Goal: Check status: Check status

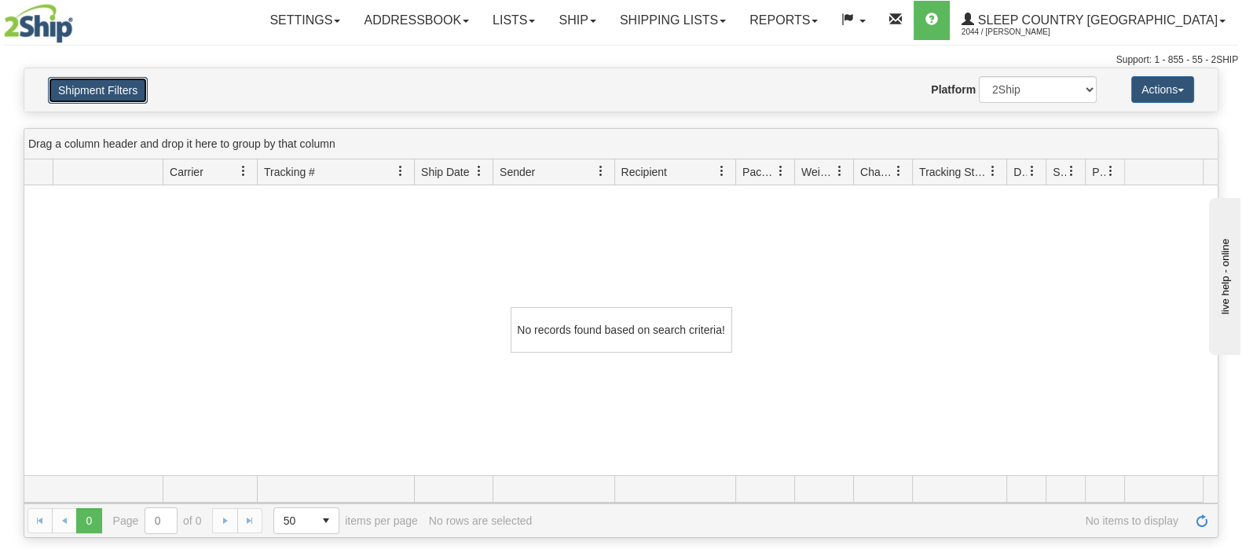
click at [145, 80] on button "Shipment Filters" at bounding box center [98, 90] width 100 height 27
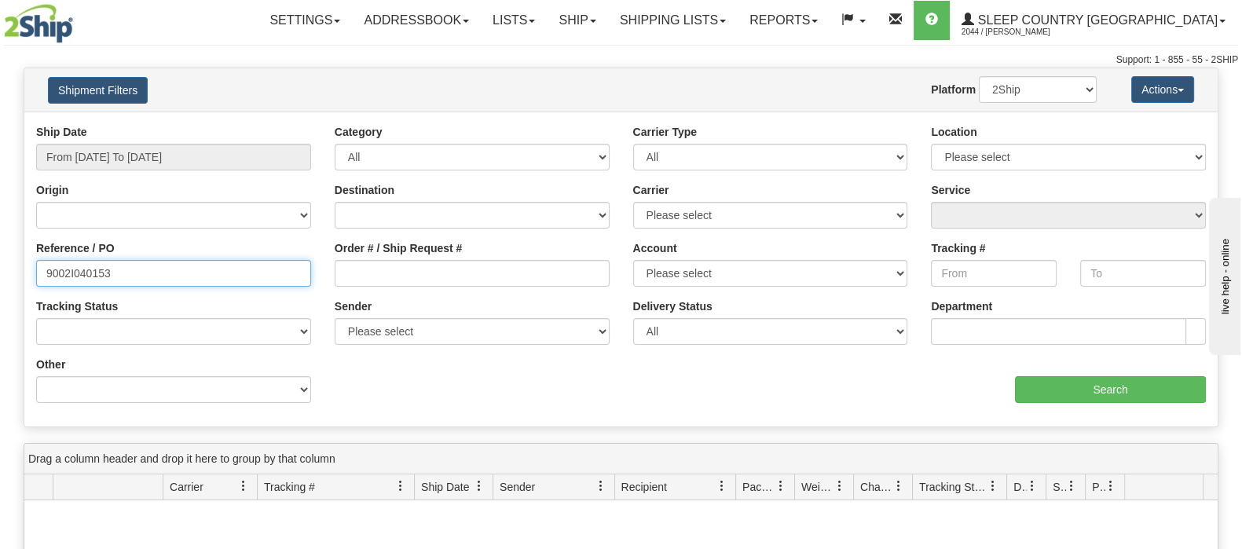
drag, startPoint x: 126, startPoint y: 273, endPoint x: -29, endPoint y: 276, distance: 154.8
click at [0, 276] on html "Upgrade Account Cancel Toggle navigation Settings New Senders" at bounding box center [621, 274] width 1242 height 549
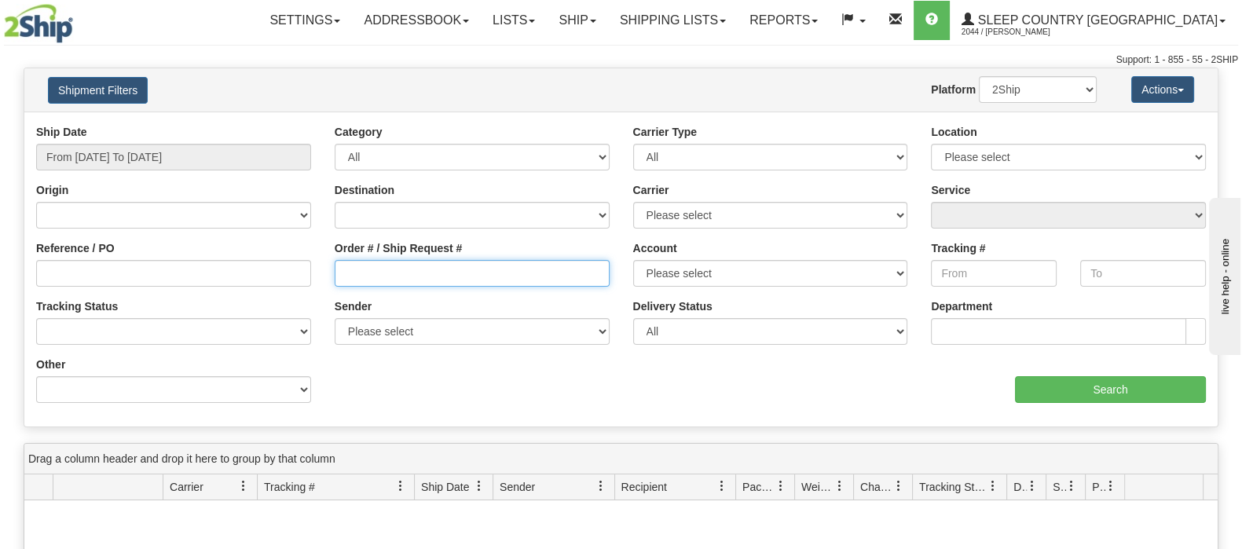
click at [412, 278] on input "Order # / Ship Request #" at bounding box center [472, 273] width 275 height 27
paste input "9000I044443"
type input "9000I044443"
click at [1118, 372] on div "aaa Search" at bounding box center [919, 380] width 597 height 46
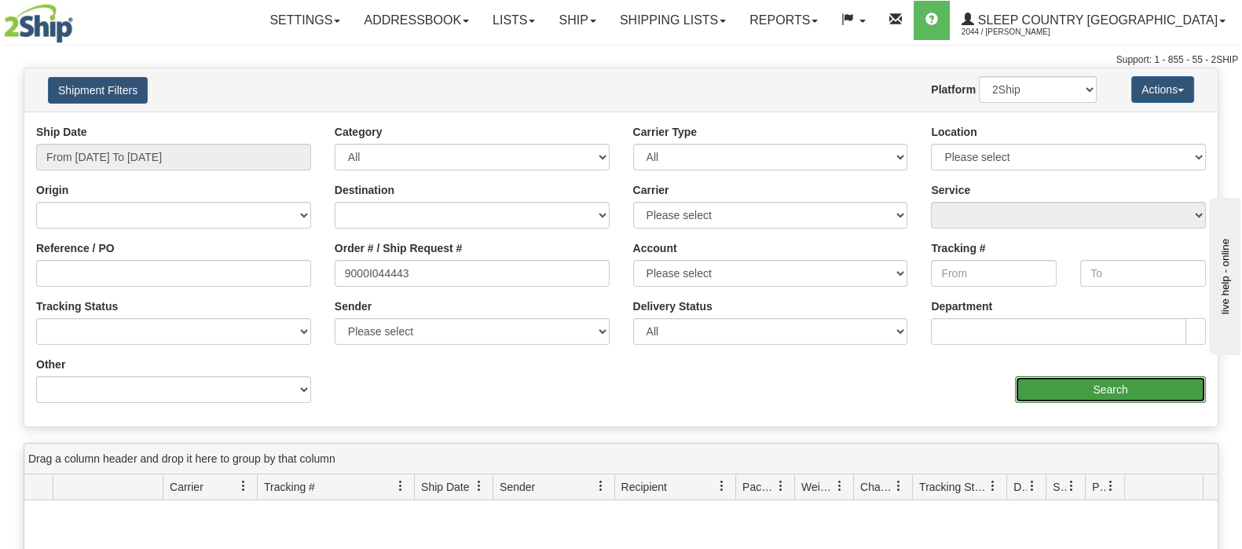
click at [1118, 388] on input "Search" at bounding box center [1110, 389] width 191 height 27
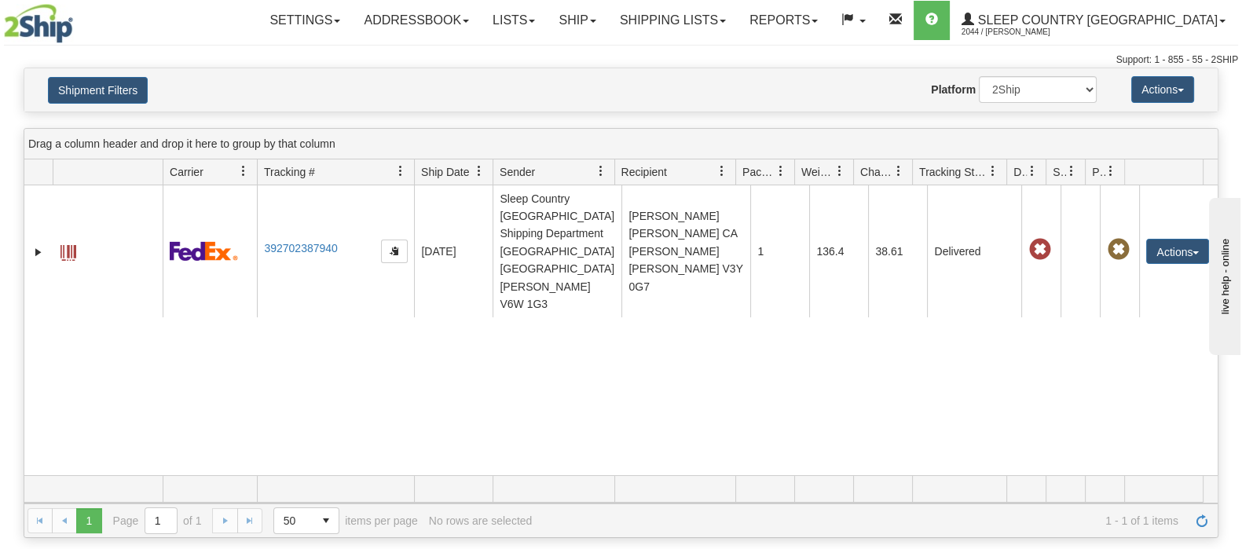
click at [891, 370] on div "31551717 2044 392702387940 [DATE] [DATE] 03:09:32 PM Sleep Country [GEOGRAPHIC_…" at bounding box center [620, 330] width 1193 height 290
